Goal: Task Accomplishment & Management: Use online tool/utility

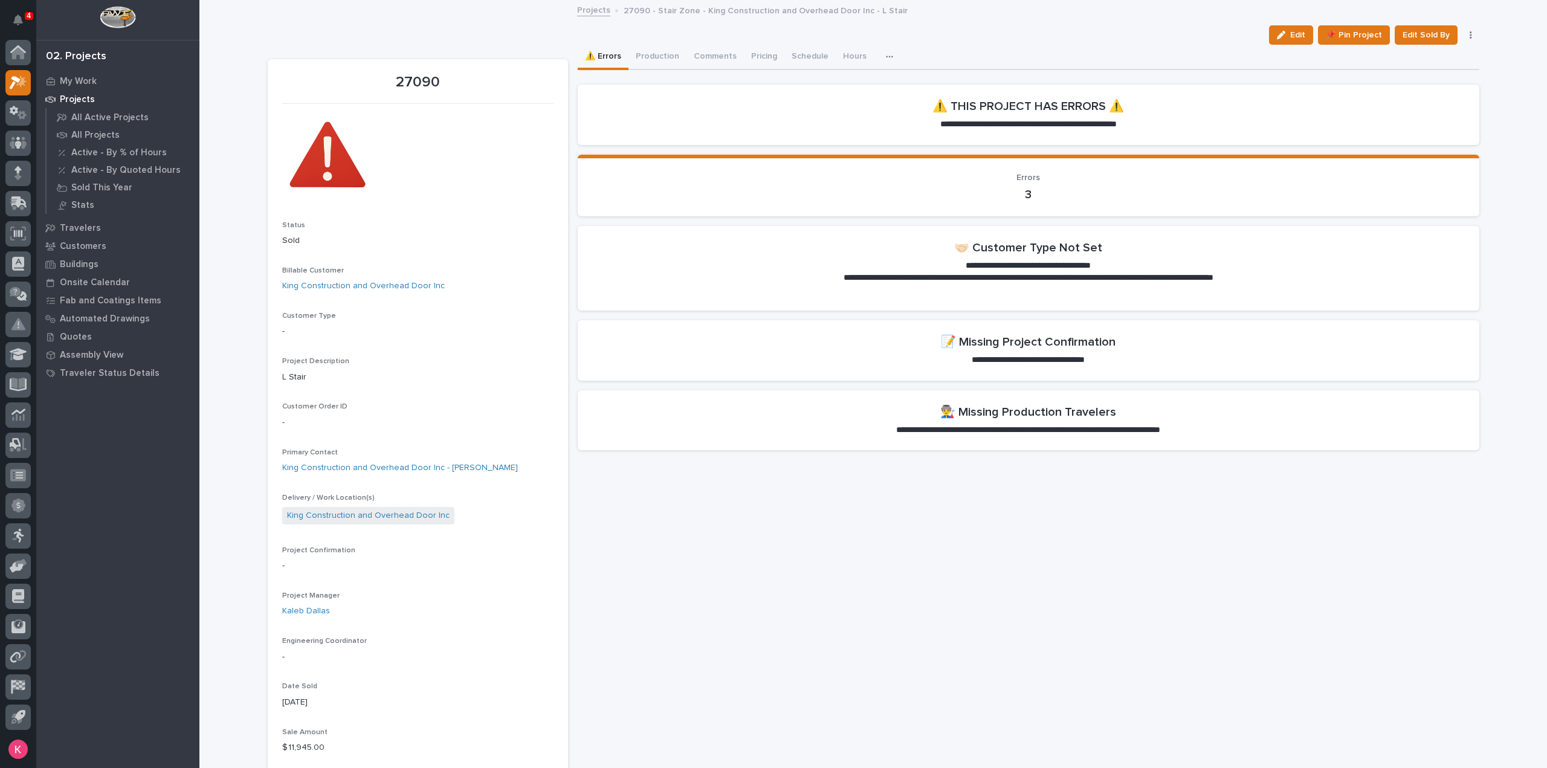
drag, startPoint x: 1036, startPoint y: 42, endPoint x: 1002, endPoint y: 27, distance: 37.4
click at [1036, 42] on div "Edit 📌 Pin Project Edit Sold By Cancel 🗑️ Delete" at bounding box center [873, 34] width 1211 height 19
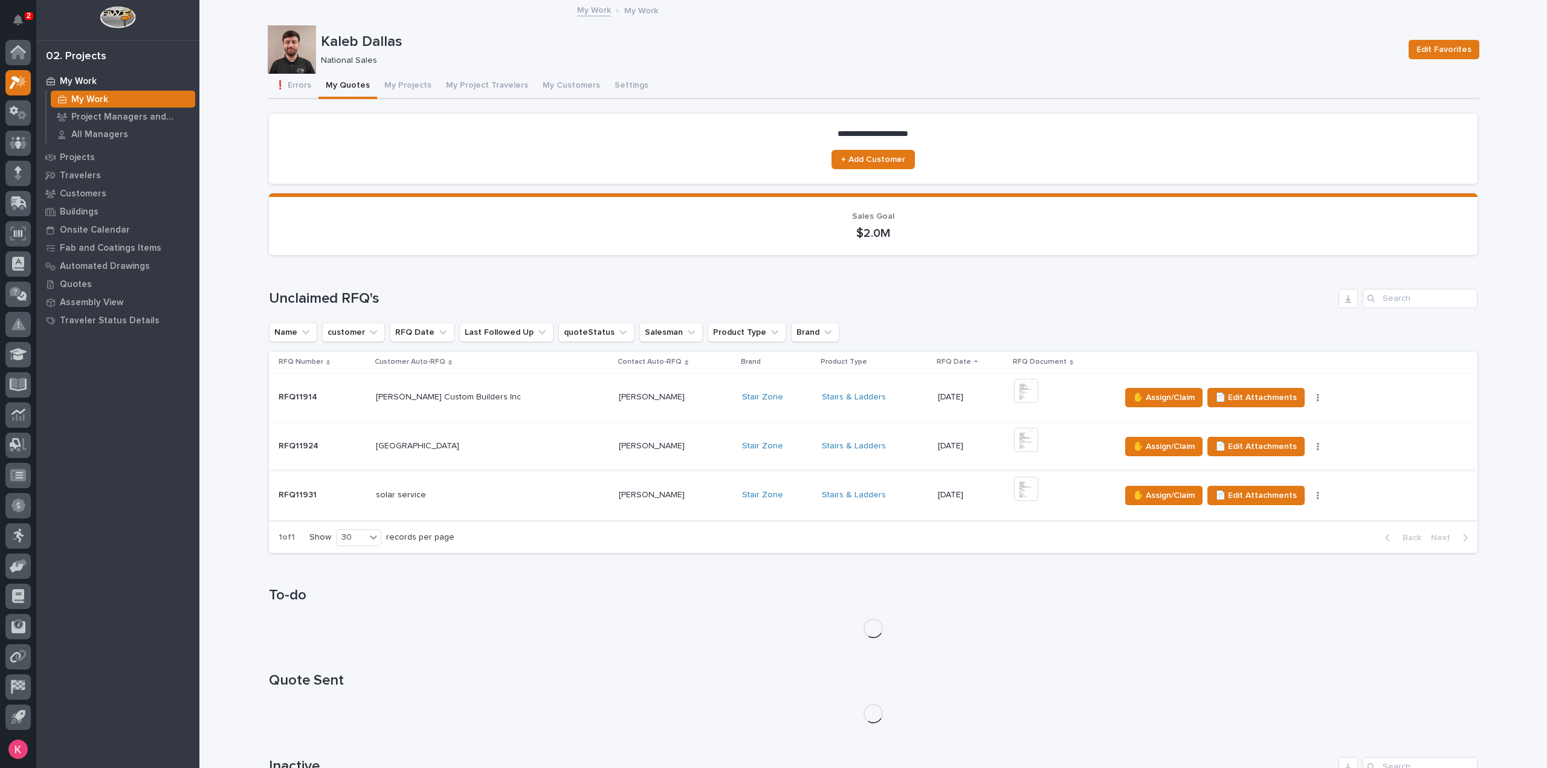
click at [1309, 496] on button "button" at bounding box center [1317, 495] width 17 height 8
click at [1218, 569] on div "Loading... Saving… To-do" at bounding box center [873, 605] width 1208 height 85
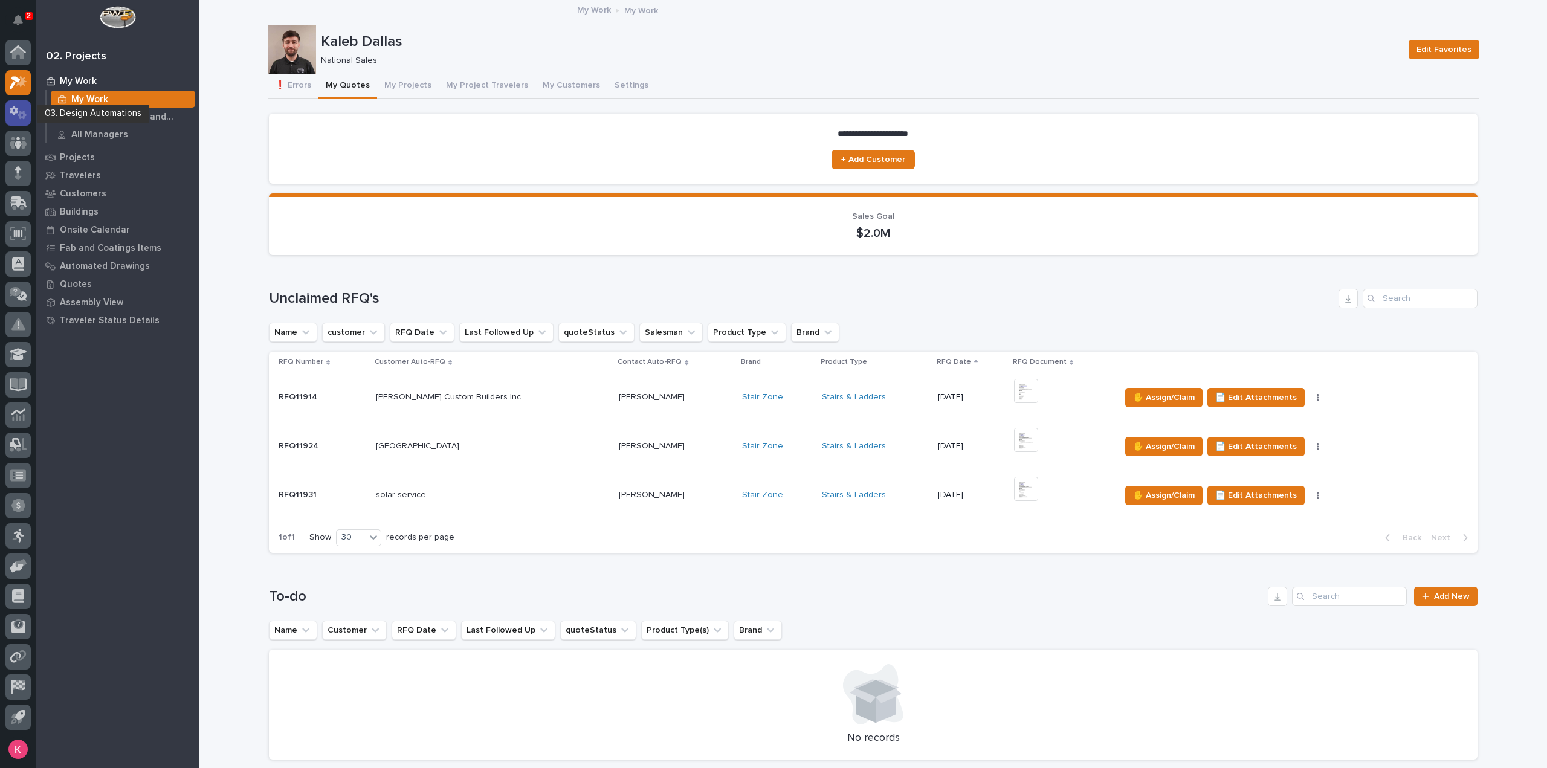
click at [19, 105] on div at bounding box center [17, 112] width 25 height 25
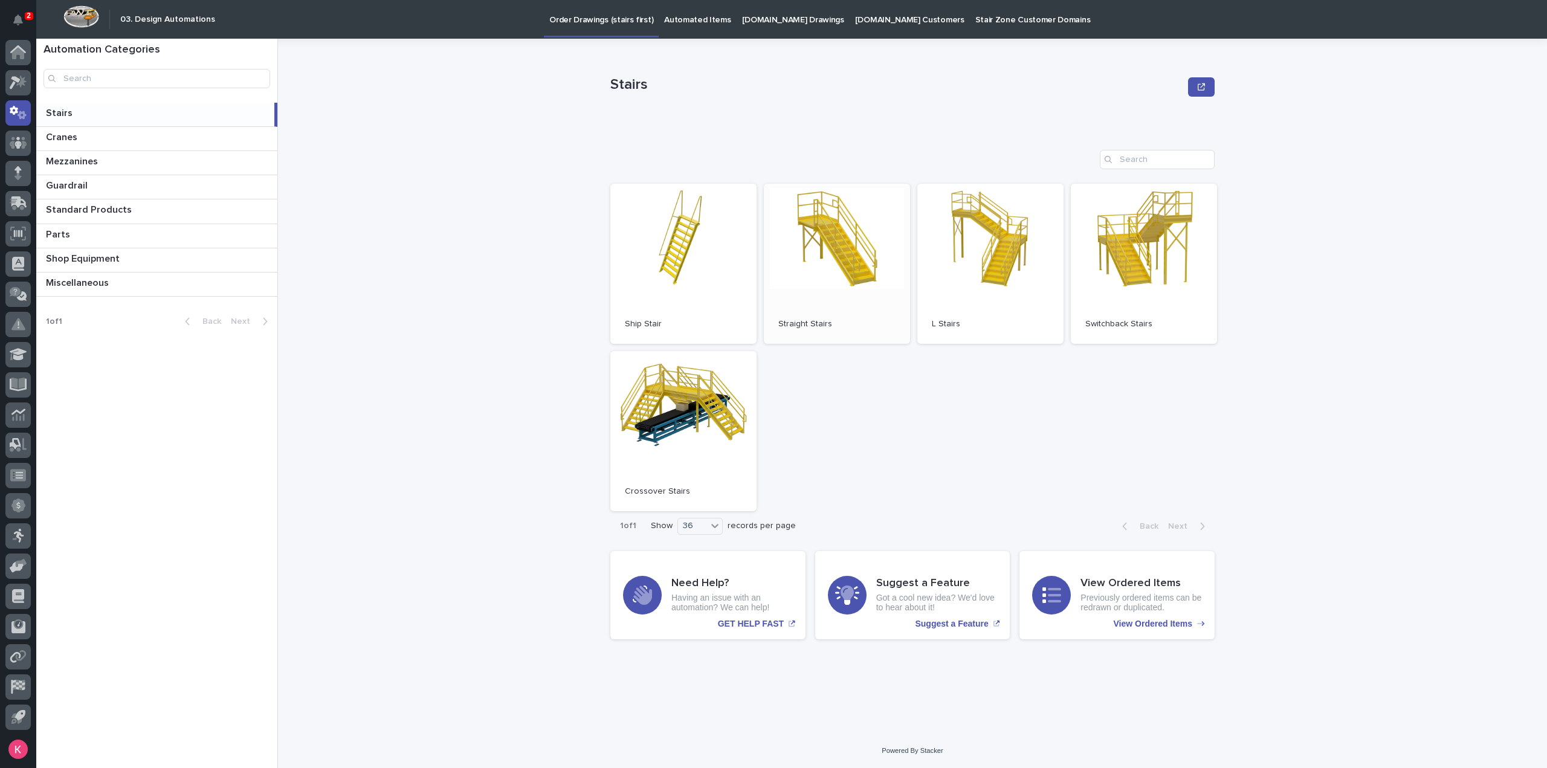
click at [888, 298] on link "Open" at bounding box center [837, 264] width 146 height 160
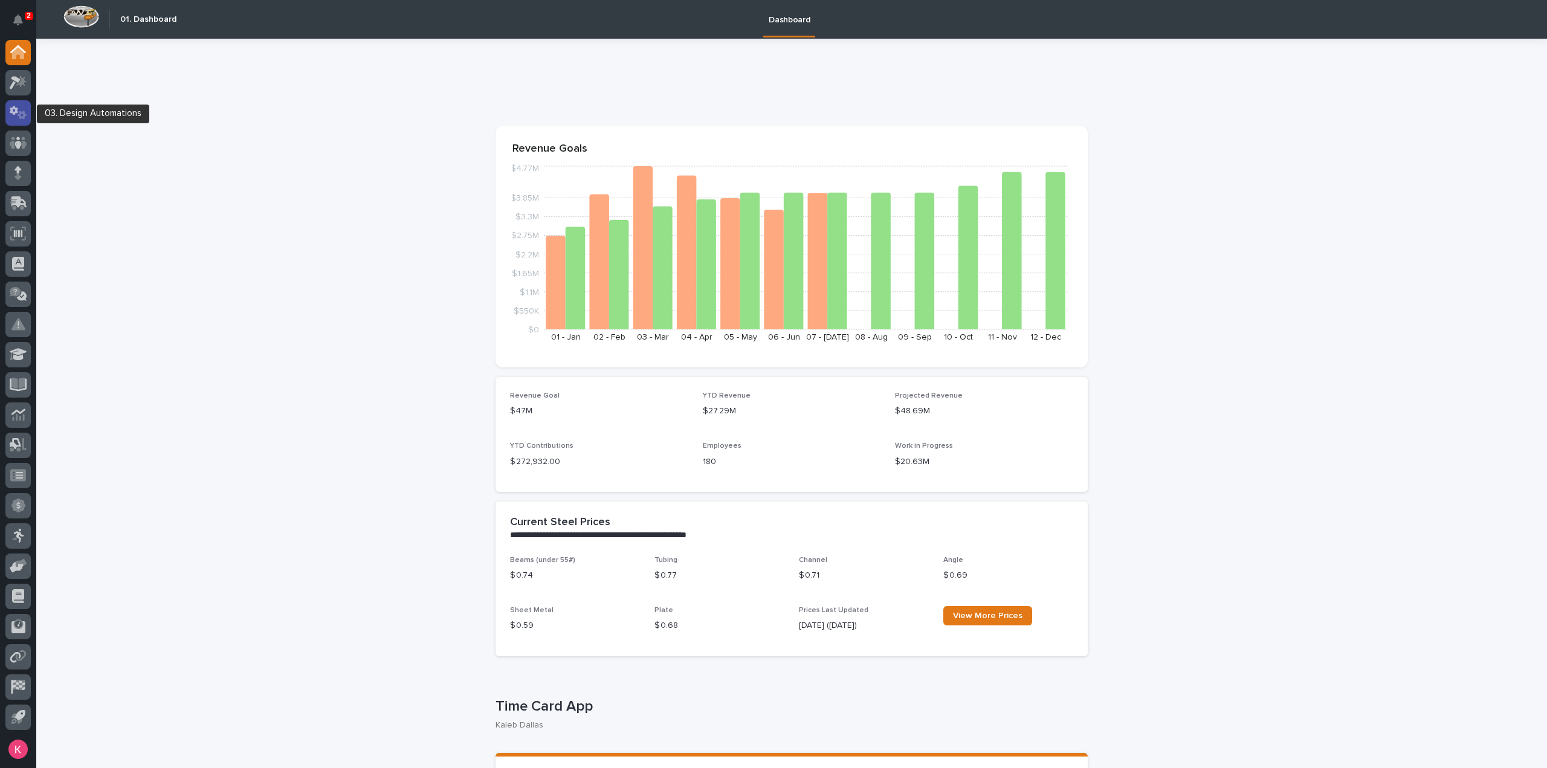
click at [27, 116] on icon at bounding box center [19, 113] width 18 height 14
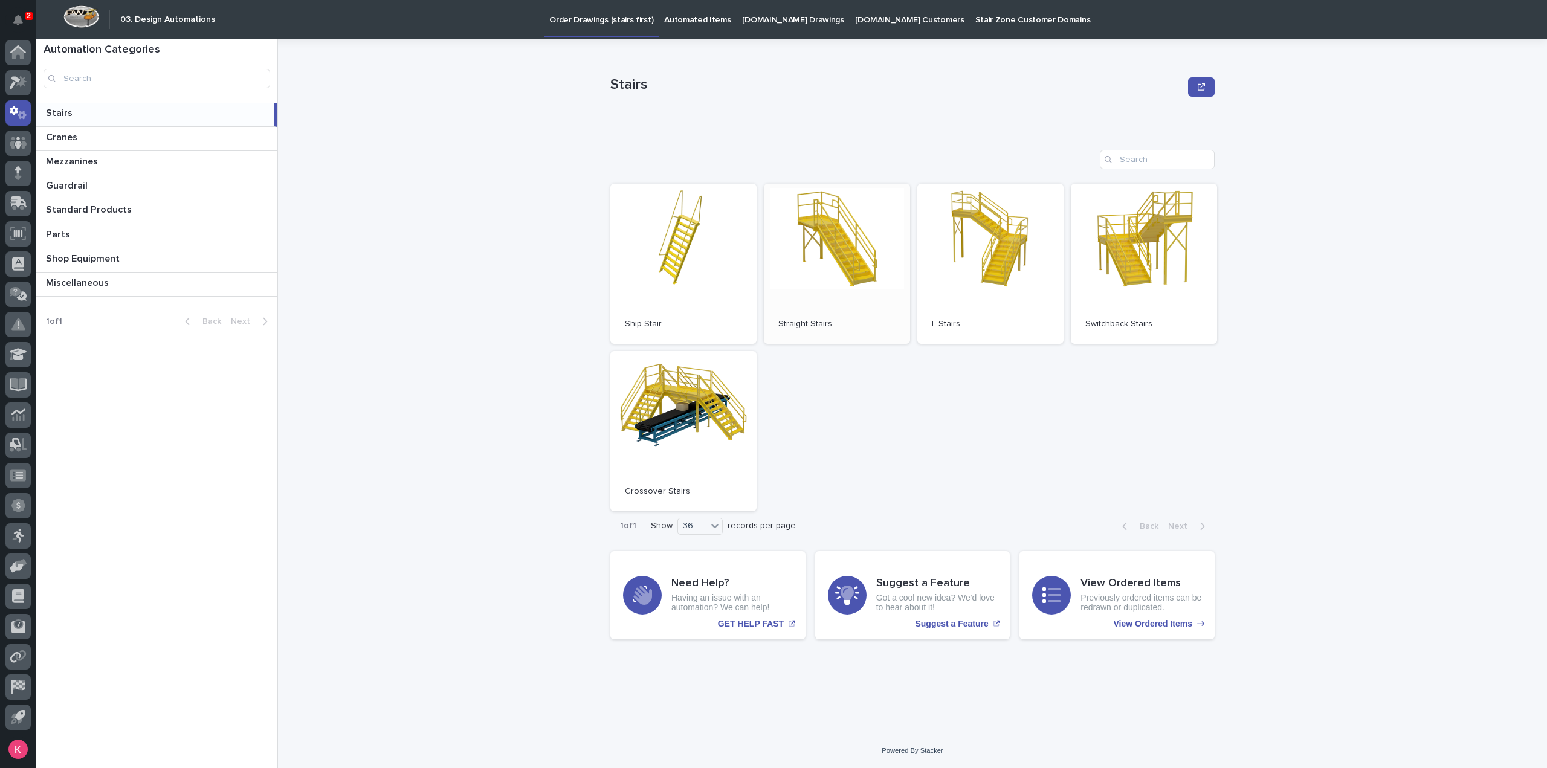
click at [779, 260] on link "Open" at bounding box center [837, 264] width 146 height 160
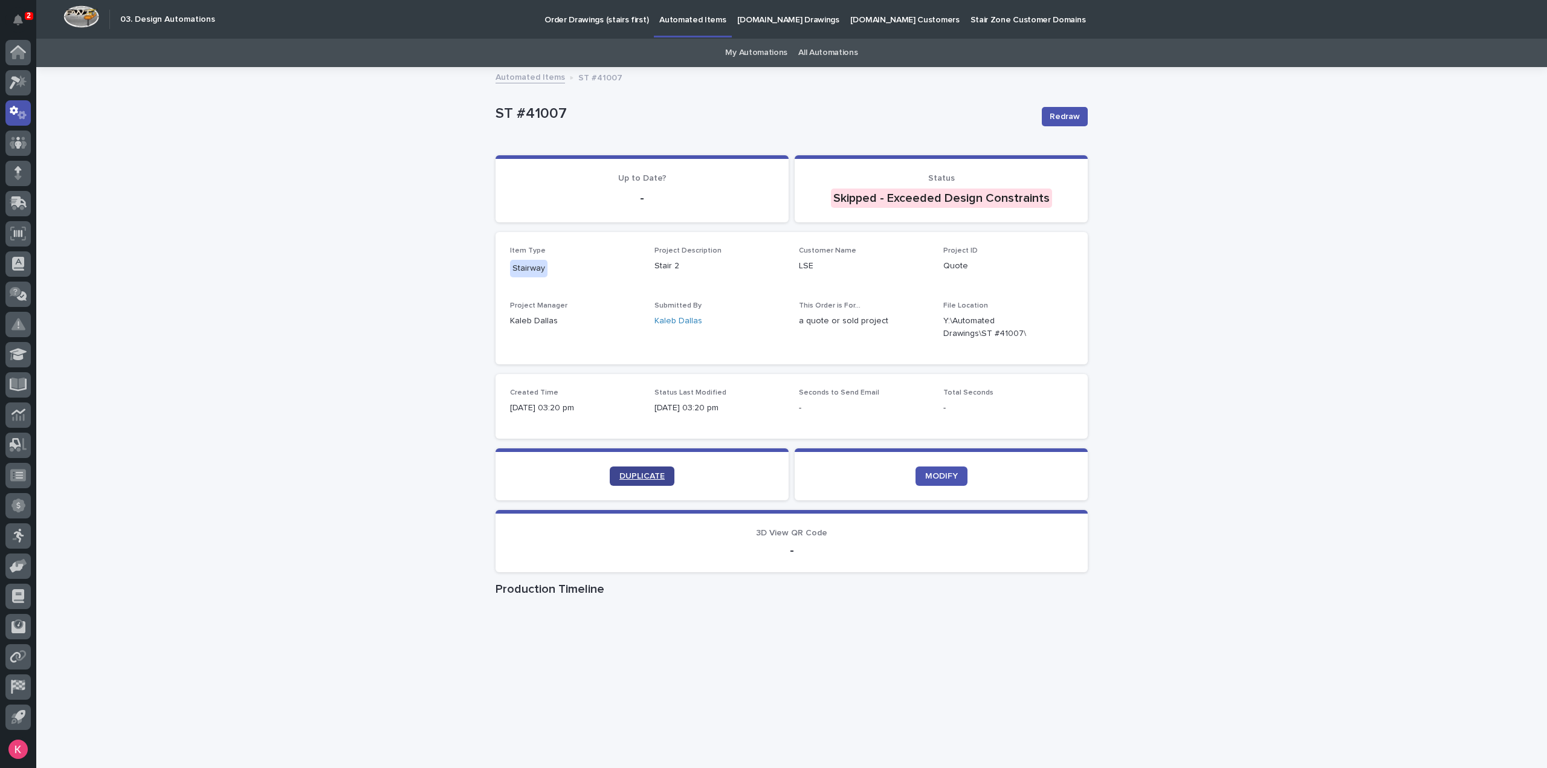
click at [636, 479] on span "DUPLICATE" at bounding box center [641, 476] width 45 height 8
